Goal: Navigation & Orientation: Find specific page/section

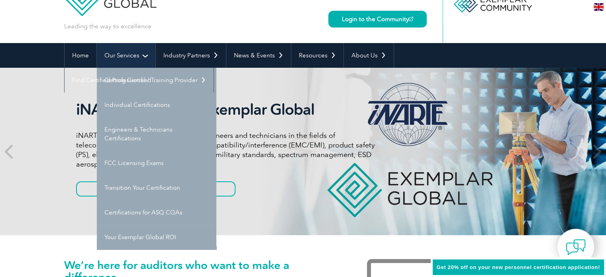
scroll to position [53, 0]
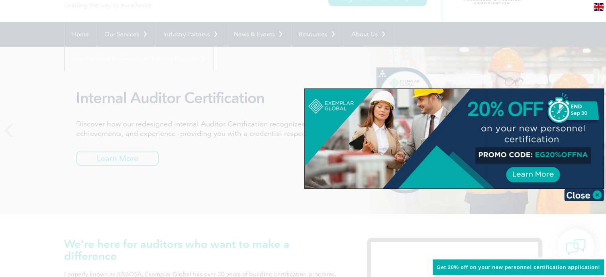
click at [597, 193] on img at bounding box center [584, 195] width 40 height 12
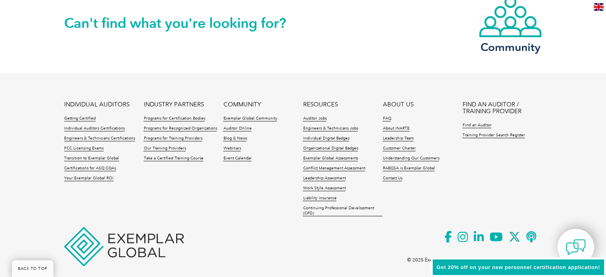
scroll to position [1906, 0]
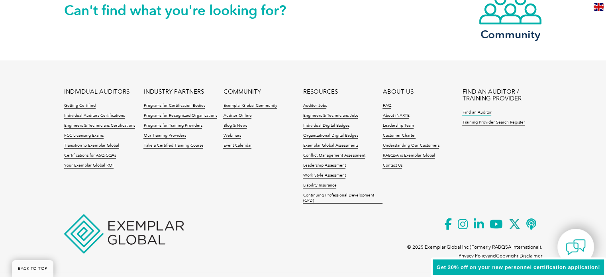
click at [474, 111] on link "Find an Auditor" at bounding box center [476, 113] width 29 height 6
